Goal: Navigation & Orientation: Find specific page/section

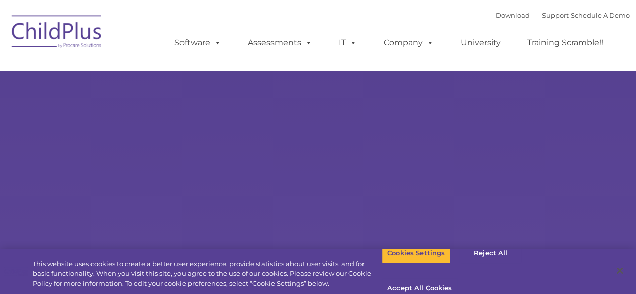
type input ""
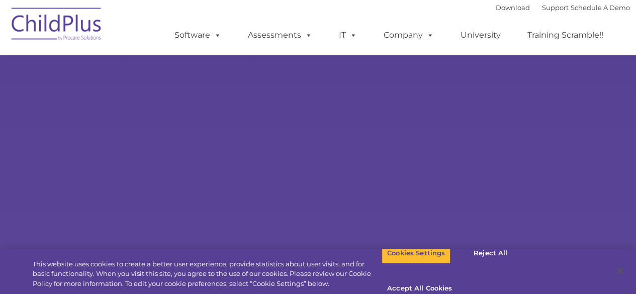
scroll to position [1125, 0]
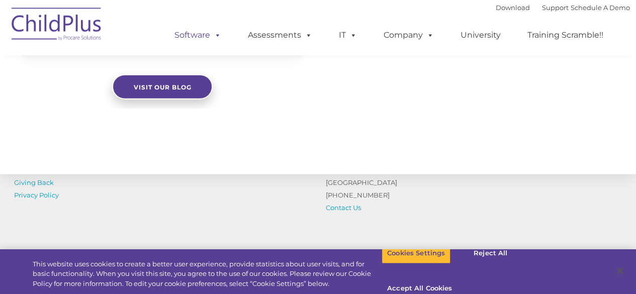
select select "MEDIUM"
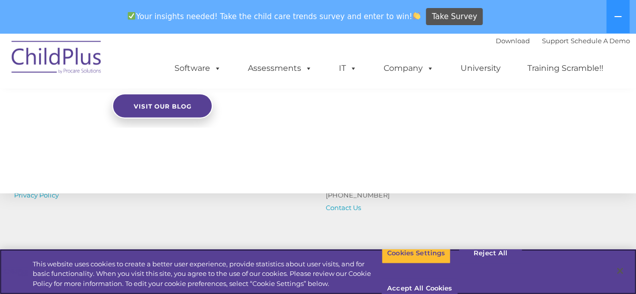
scroll to position [1251, 0]
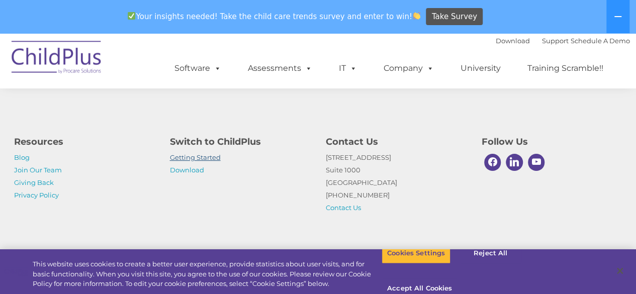
click at [212, 154] on link "Getting Started" at bounding box center [195, 157] width 51 height 8
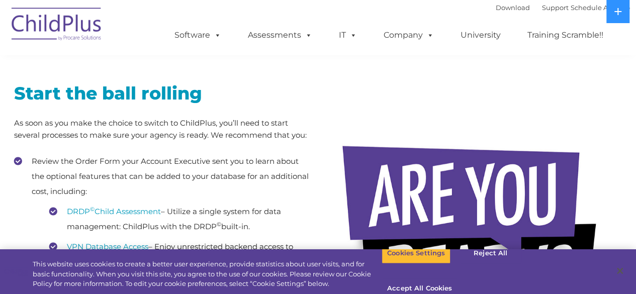
scroll to position [31, 0]
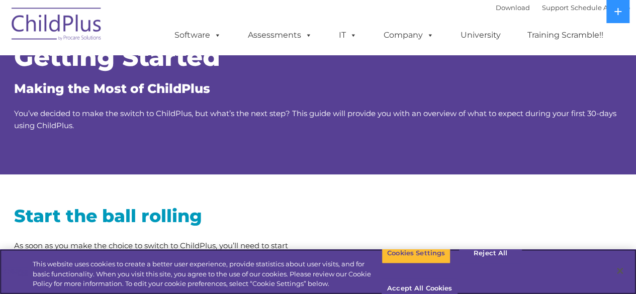
click at [489, 252] on div "Cookies Settings Reject All Accept All Cookies" at bounding box center [476, 271] width 191 height 71
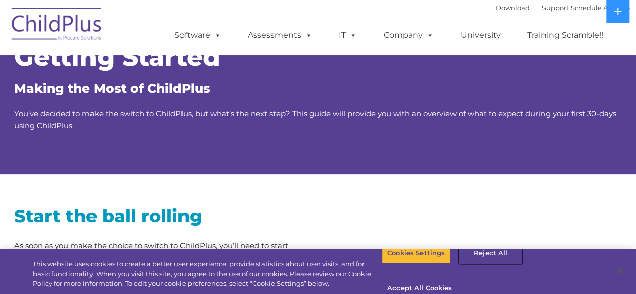
click at [488, 262] on button "Reject All" at bounding box center [490, 253] width 63 height 21
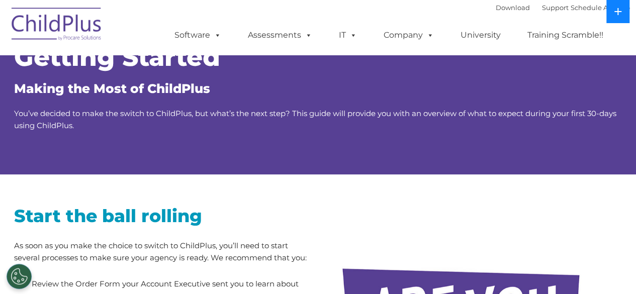
click at [621, 13] on icon at bounding box center [618, 12] width 8 height 8
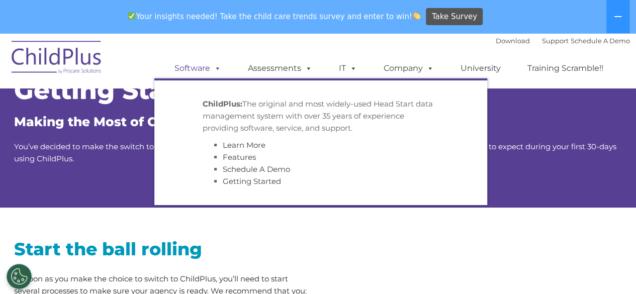
click at [216, 65] on span at bounding box center [215, 68] width 11 height 10
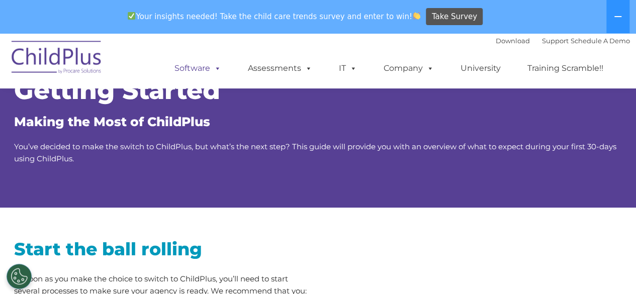
click at [216, 65] on span at bounding box center [215, 68] width 11 height 10
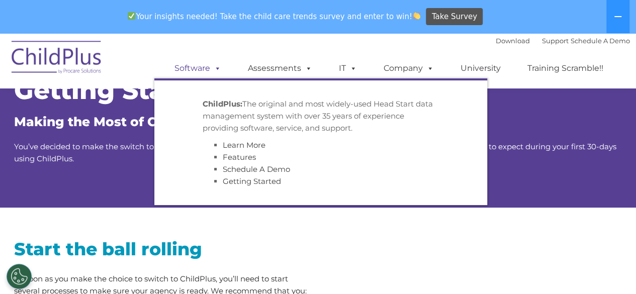
click at [196, 67] on link "Software" at bounding box center [197, 68] width 67 height 20
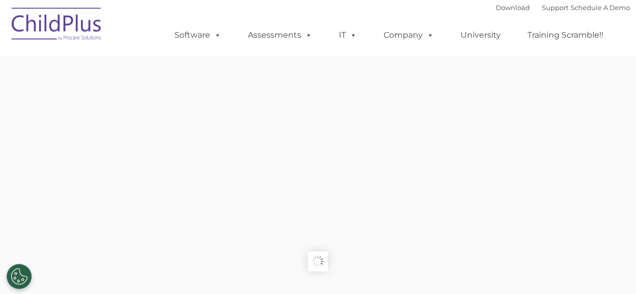
type input ""
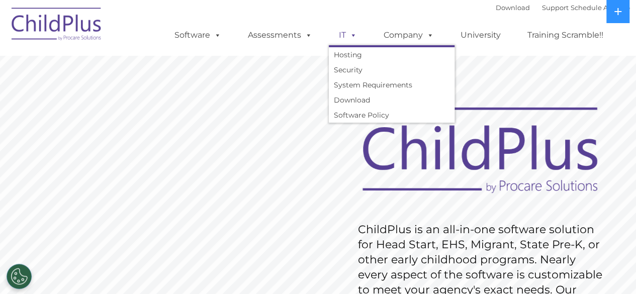
click at [354, 37] on span at bounding box center [351, 35] width 11 height 10
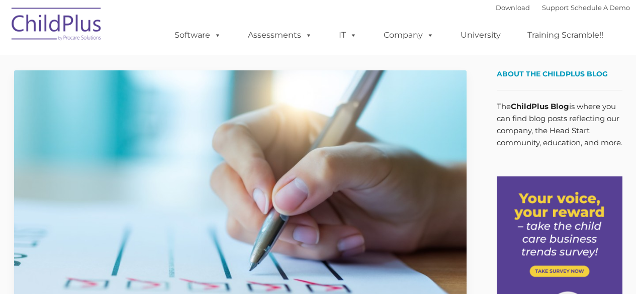
type input ""
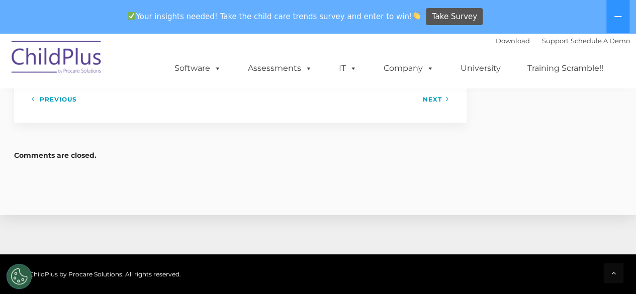
scroll to position [1473, 0]
